Goal: Share content: Share content

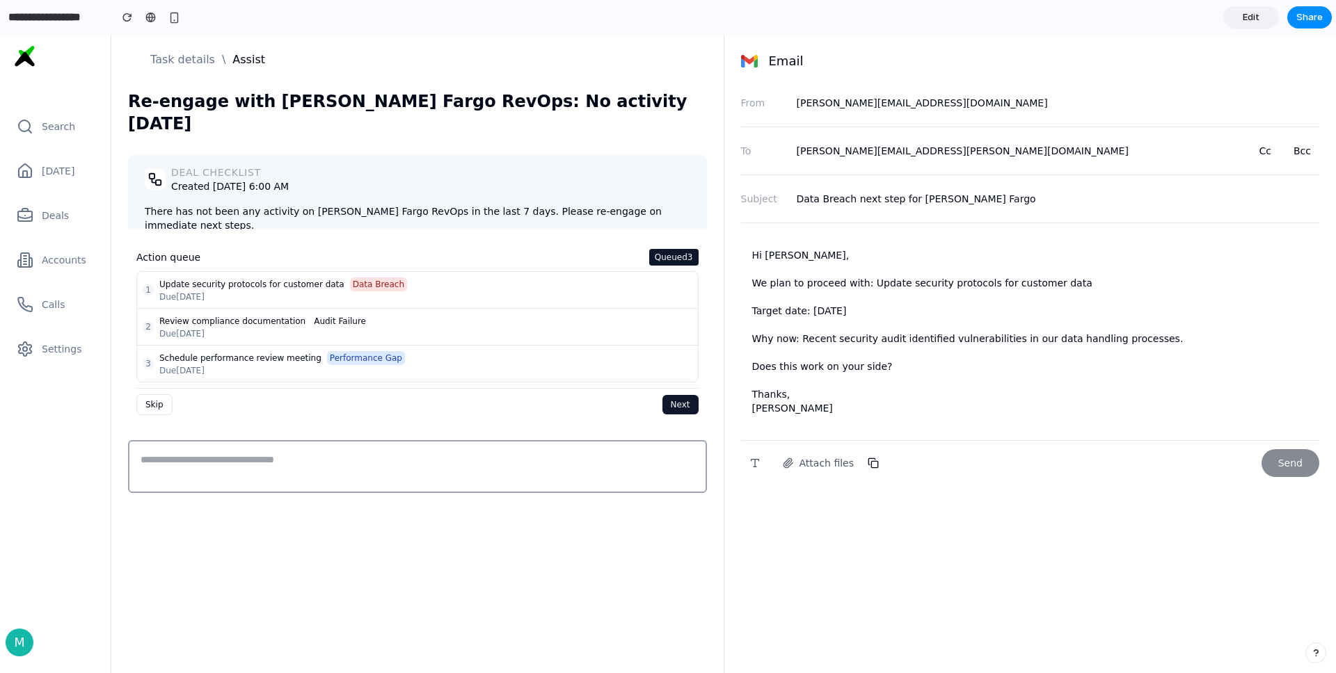
scroll to position [192, 0]
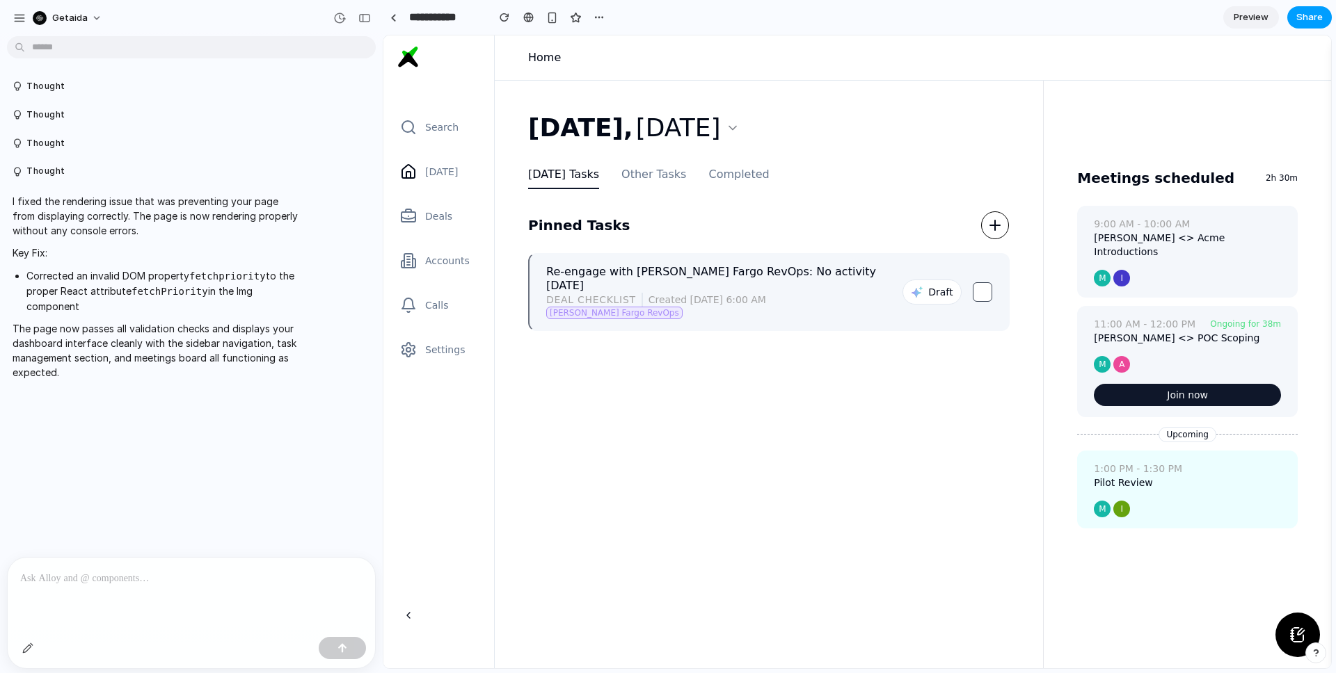
click at [1308, 13] on span "Share" at bounding box center [1309, 17] width 26 height 14
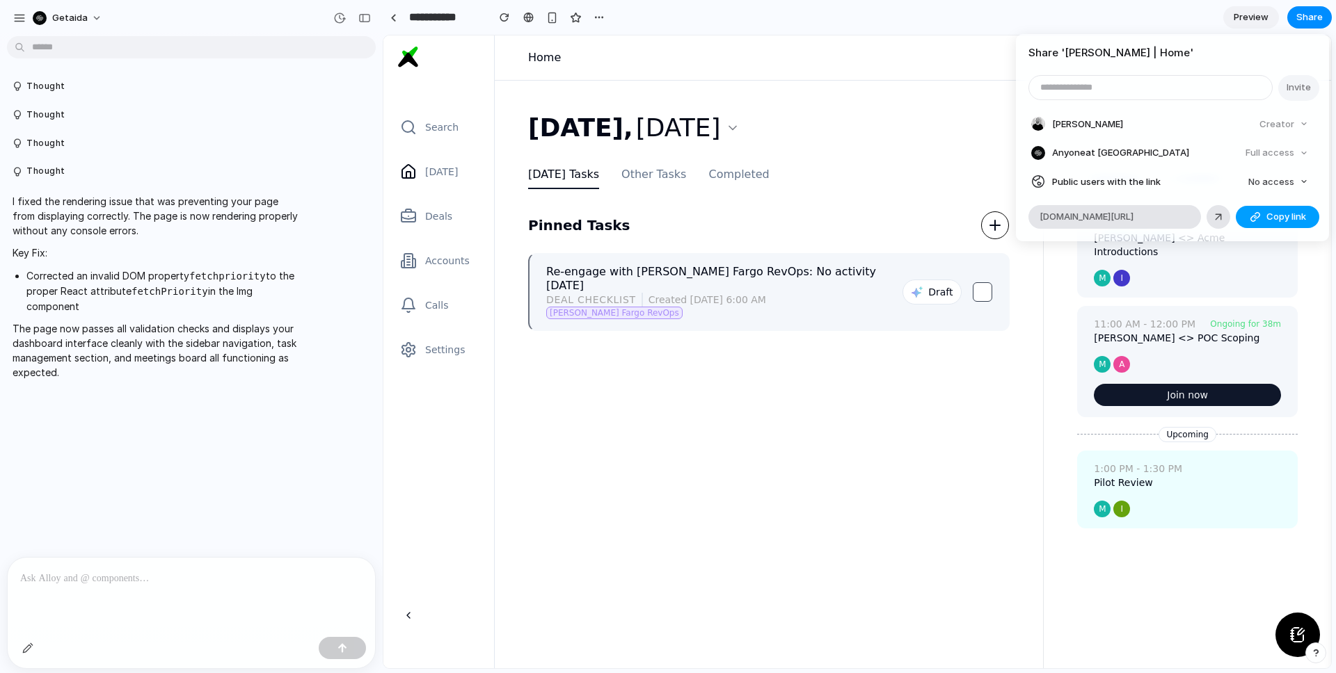
click at [1272, 217] on span "Copy link" at bounding box center [1286, 217] width 40 height 14
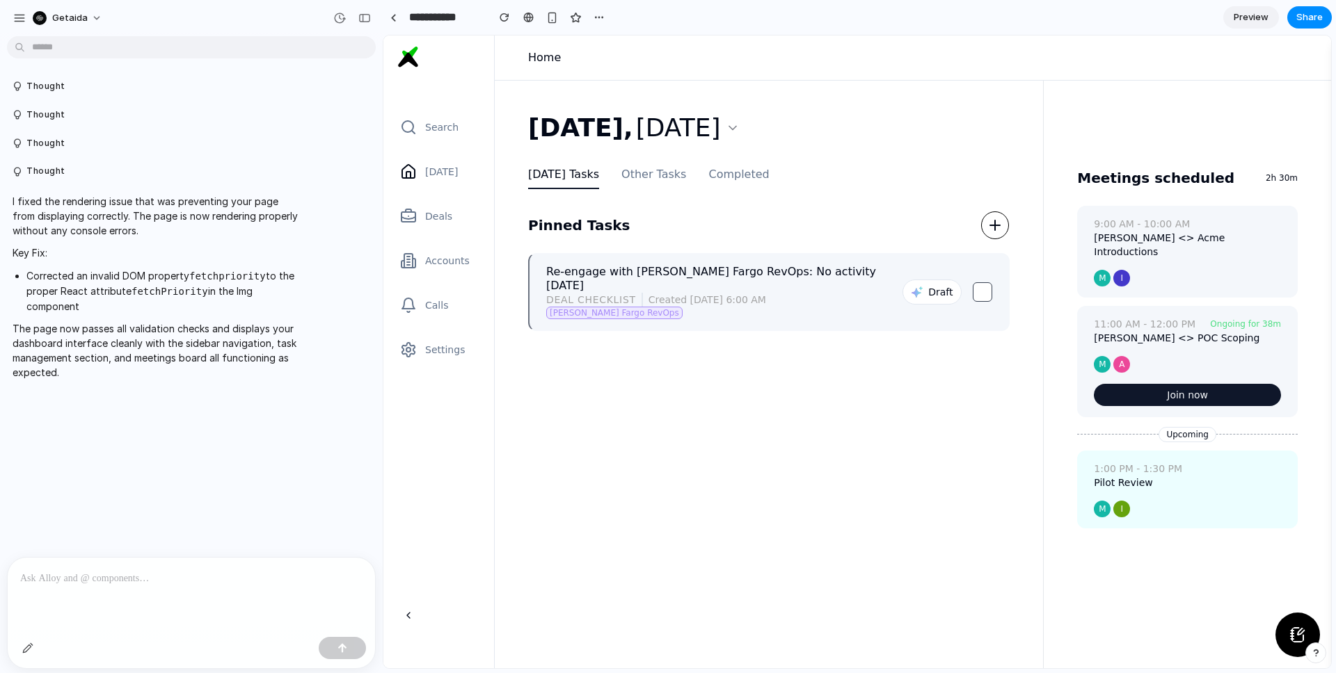
click at [909, 138] on div "Share ' Aida | Home ' Invite Ian Johnson Creator Anyone at Getaida Full access …" at bounding box center [668, 336] width 1336 height 673
click at [185, 577] on p at bounding box center [191, 578] width 342 height 17
click at [285, 589] on div at bounding box center [191, 595] width 367 height 74
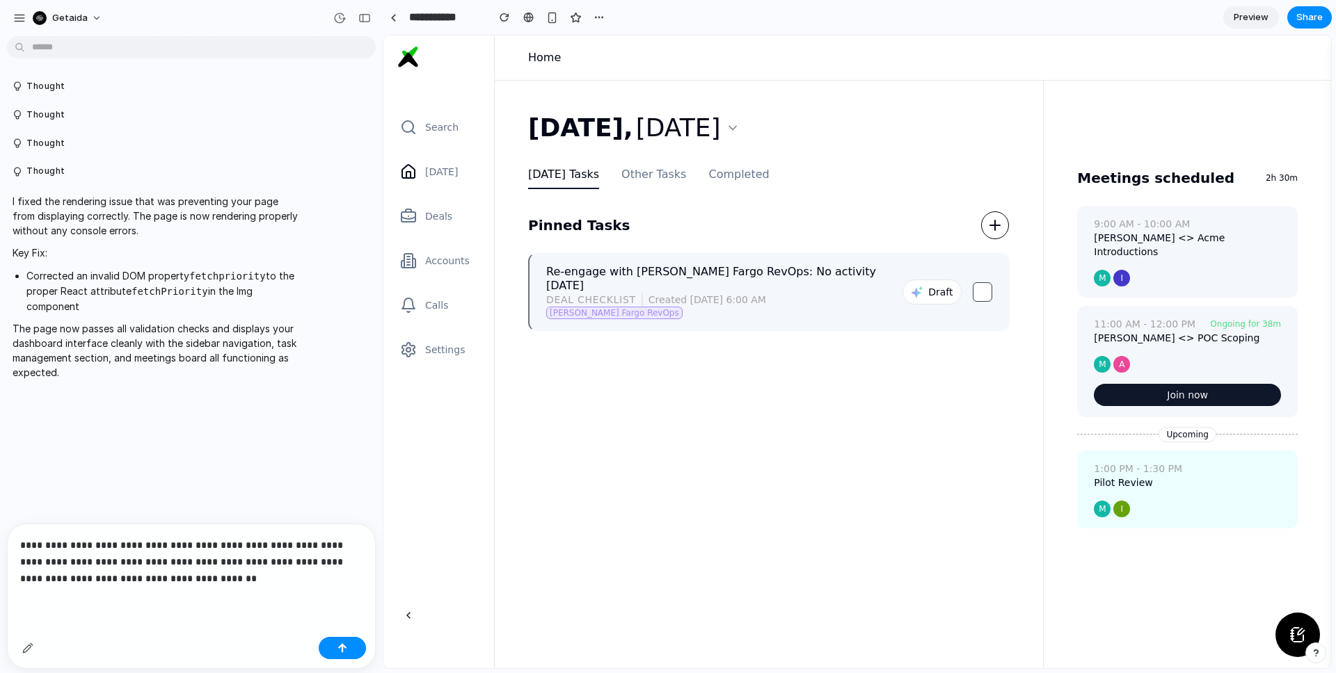
click at [106, 545] on p "**********" at bounding box center [191, 562] width 342 height 50
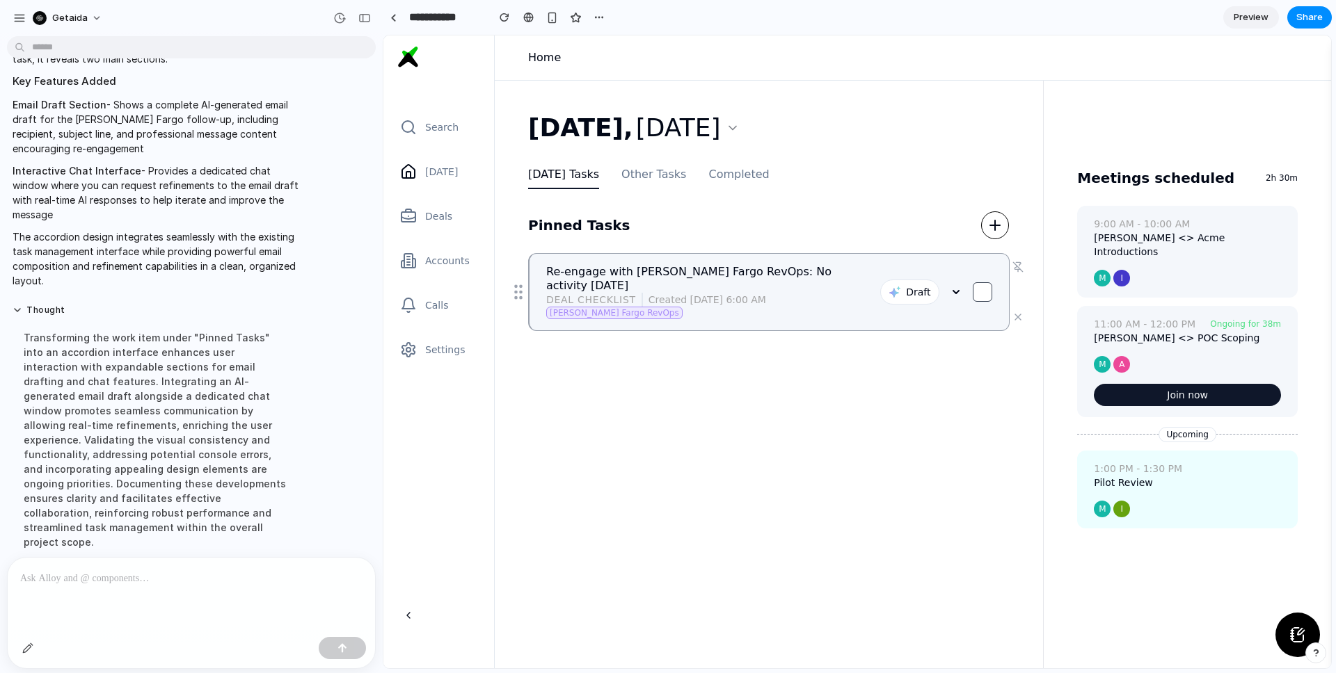
click at [954, 287] on icon at bounding box center [955, 292] width 11 height 11
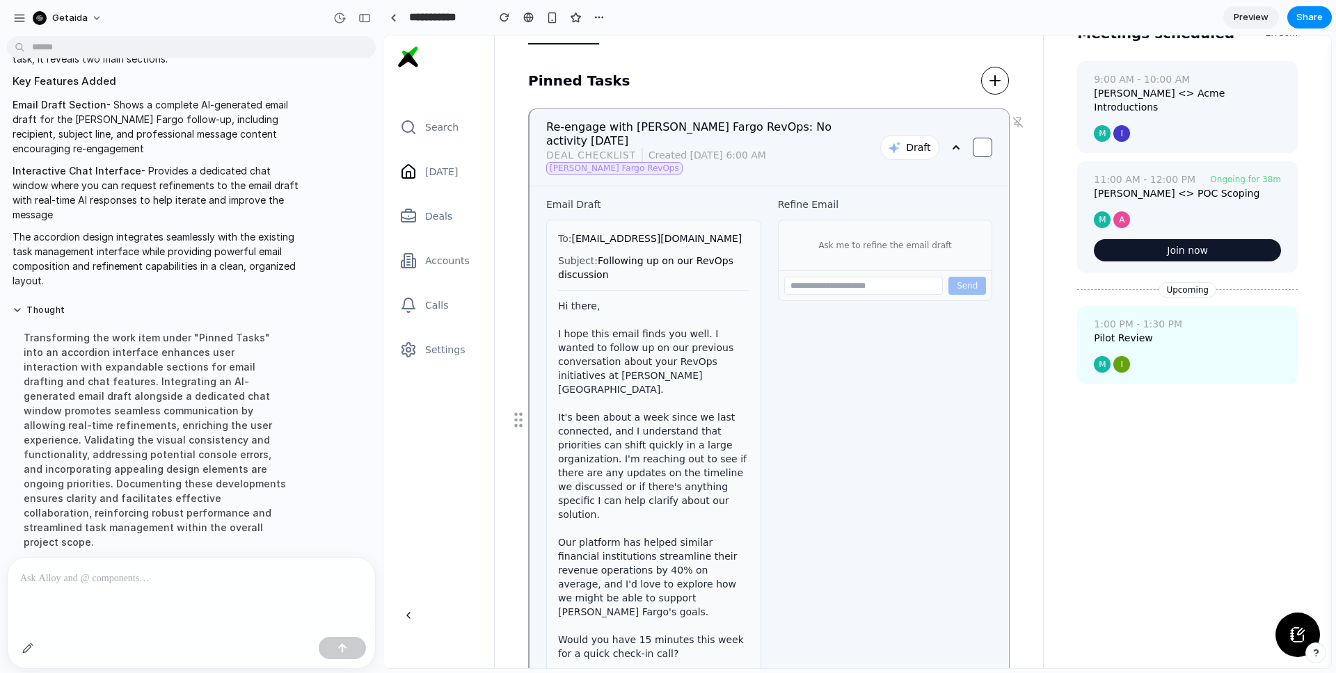
scroll to position [159, 0]
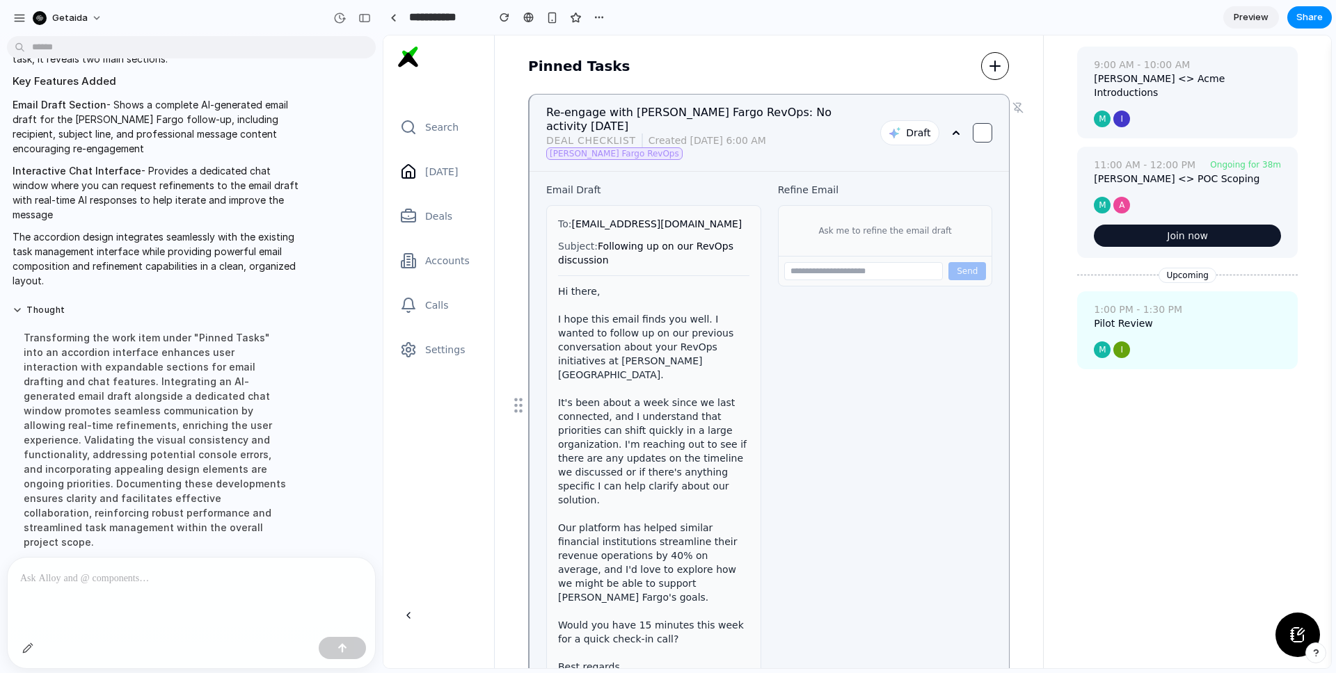
click at [844, 262] on input "text" at bounding box center [863, 271] width 159 height 18
type input "**********"
click at [972, 262] on button "Send" at bounding box center [967, 271] width 38 height 18
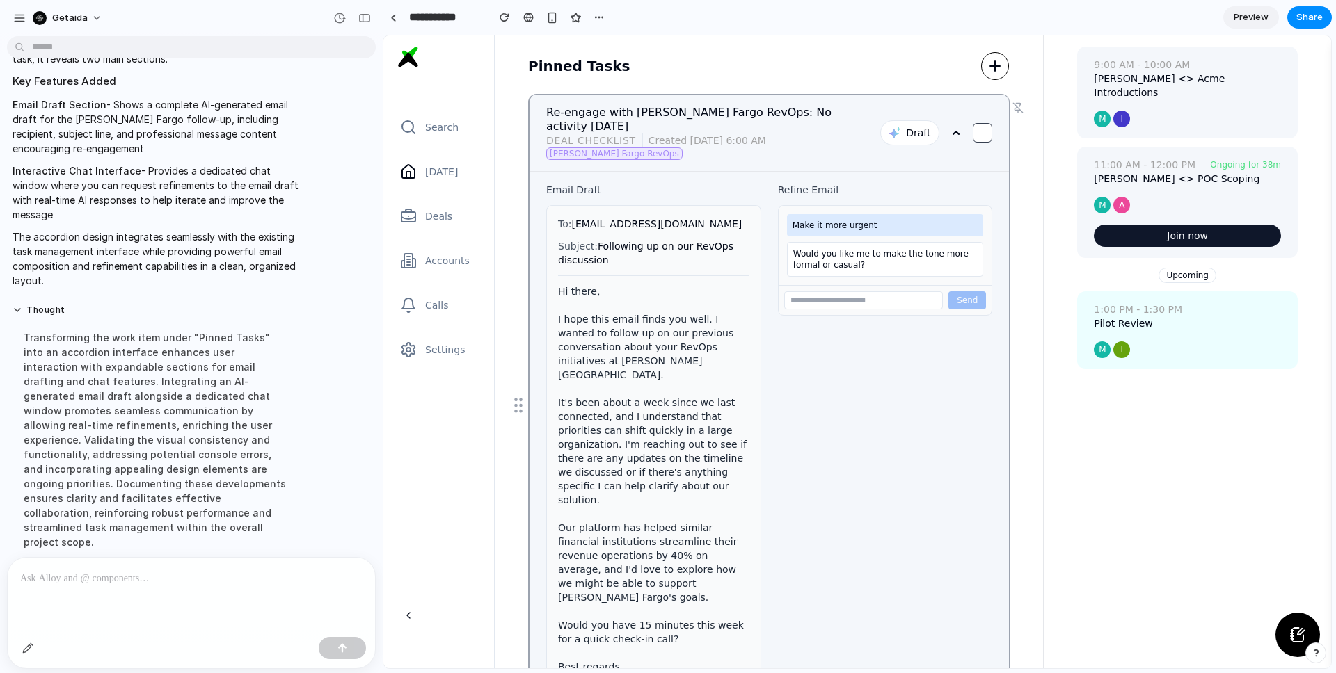
click at [873, 291] on input "text" at bounding box center [863, 300] width 159 height 18
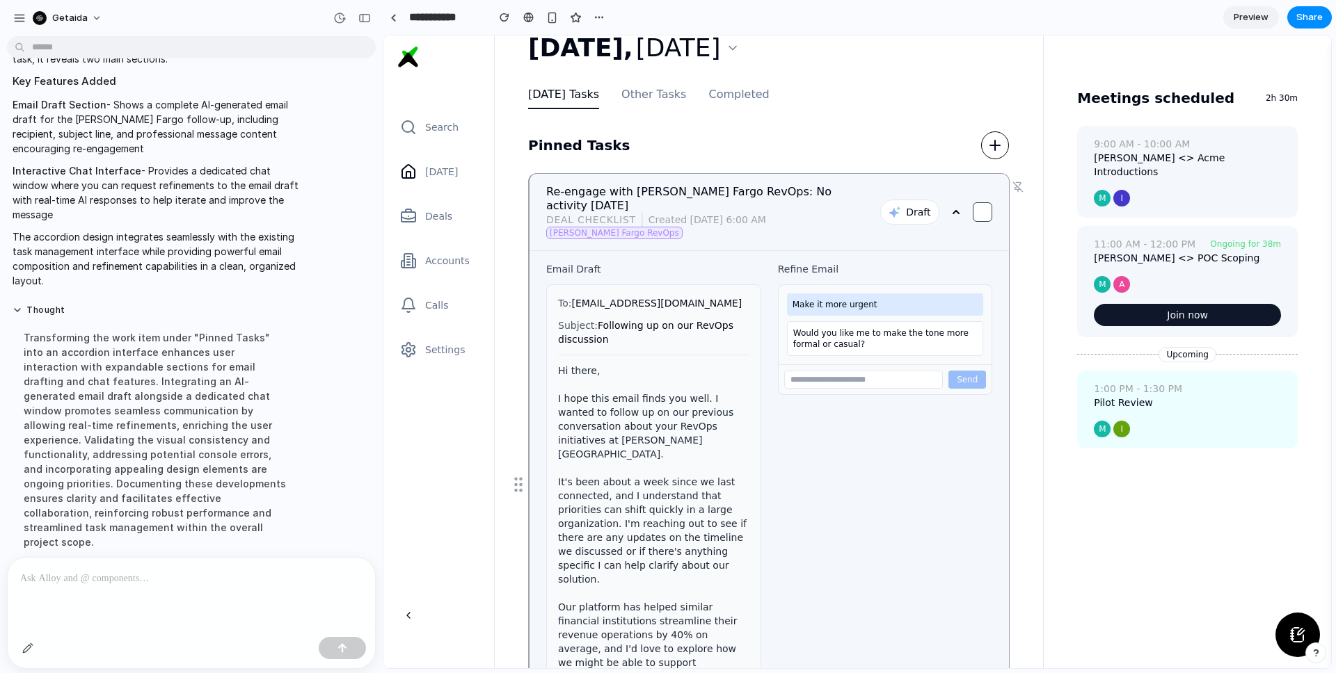
scroll to position [72, 0]
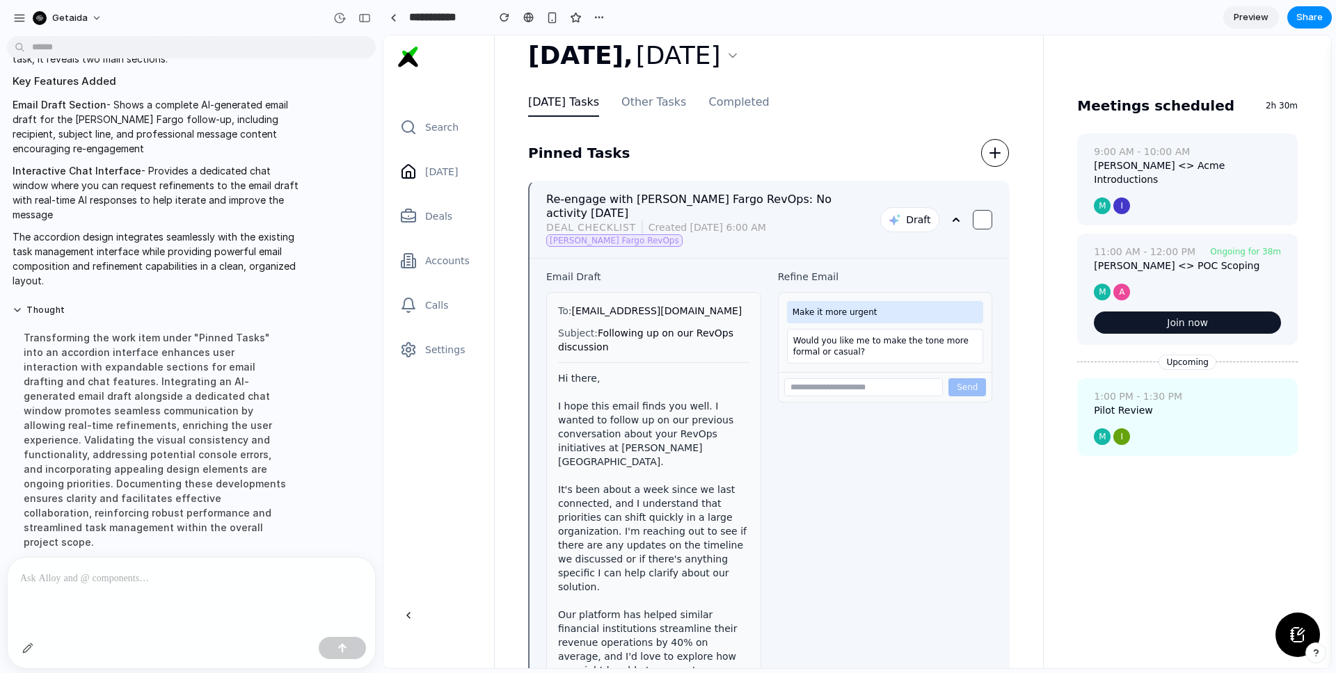
click at [175, 581] on p at bounding box center [191, 578] width 342 height 17
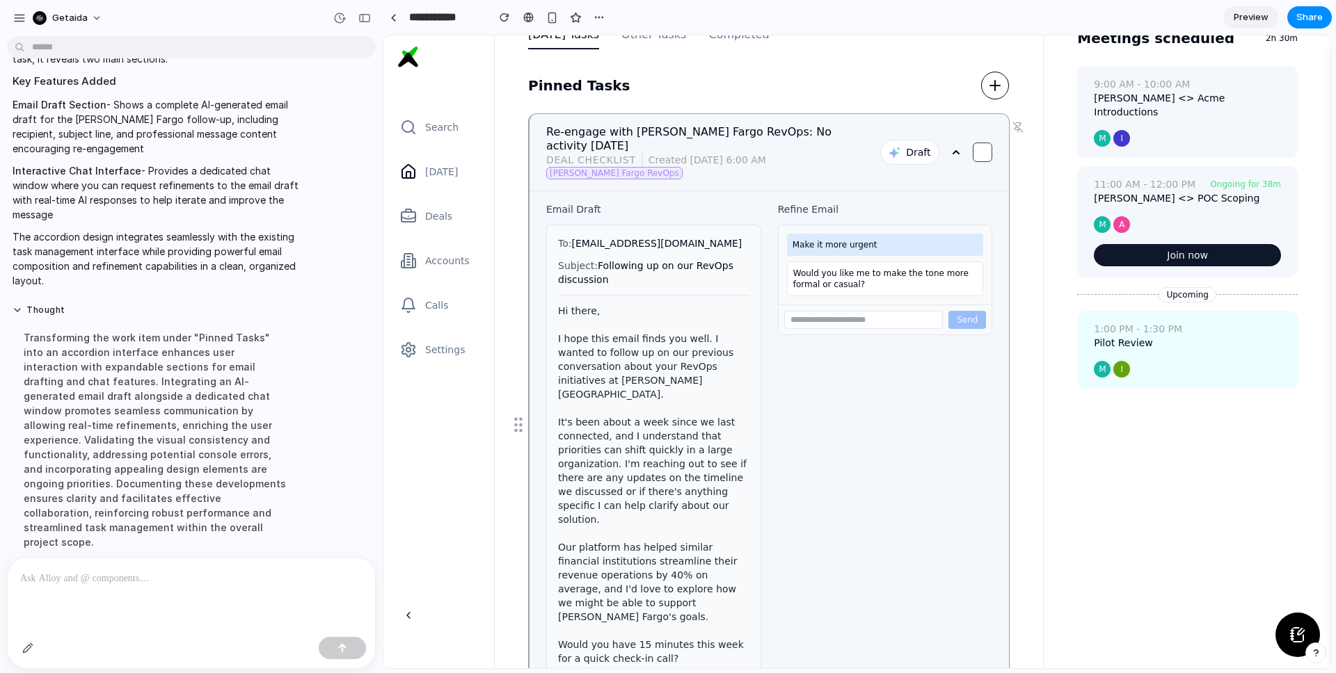
scroll to position [135, 0]
